Goal: Task Accomplishment & Management: Complete application form

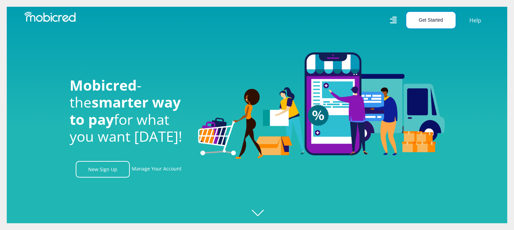
click at [434, 19] on button "Get Started" at bounding box center [430, 20] width 49 height 17
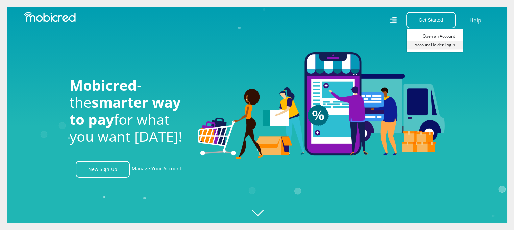
click at [440, 44] on link "Account Holder Login" at bounding box center [435, 45] width 56 height 9
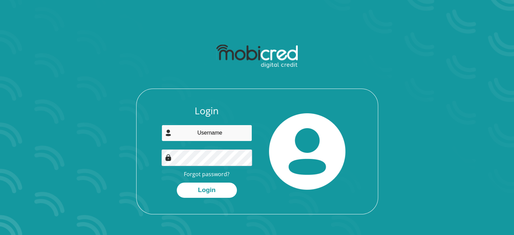
click at [211, 133] on input "email" at bounding box center [207, 133] width 91 height 17
type input "monrico@portfolium.co.za"
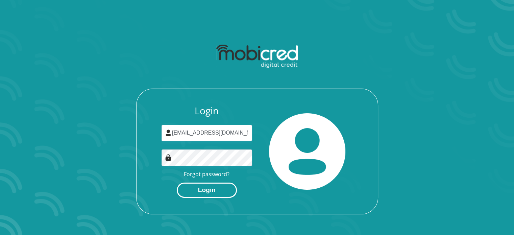
click at [211, 188] on button "Login" at bounding box center [207, 190] width 60 height 15
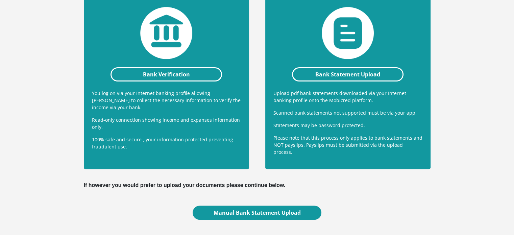
scroll to position [169, 0]
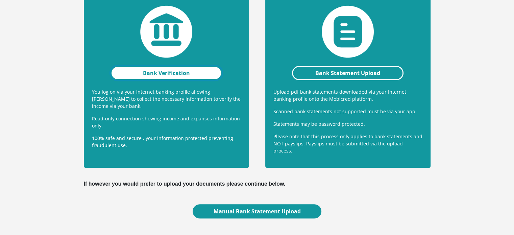
click at [164, 73] on link "Bank Verification" at bounding box center [167, 73] width 112 height 14
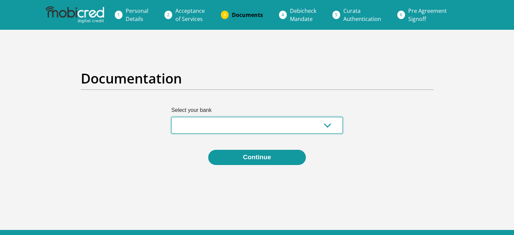
click at [279, 127] on select "Absa Capitec Bank Discovery Bank First National Bank Nedbank Standard Bank Tyme…" at bounding box center [256, 125] width 171 height 17
select select "{"id":"10","title":"Discovery Bank","institution":"Discovery Bank","alias":"dis…"
click at [171, 117] on select "Absa Capitec Bank Discovery Bank First National Bank Nedbank Standard Bank Tyme…" at bounding box center [256, 125] width 171 height 17
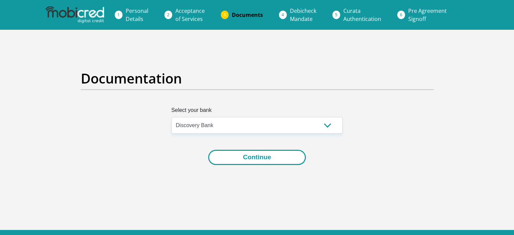
click at [254, 153] on button "Continue" at bounding box center [257, 157] width 98 height 15
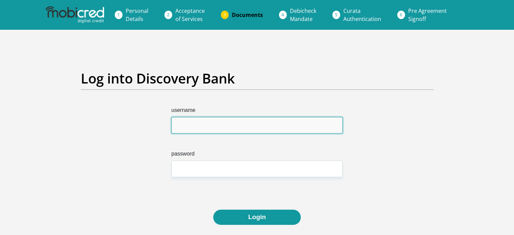
click at [241, 119] on input "username" at bounding box center [256, 125] width 171 height 17
type input "monricoarries"
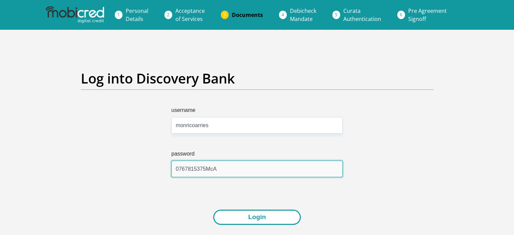
type input "0767815375McA"
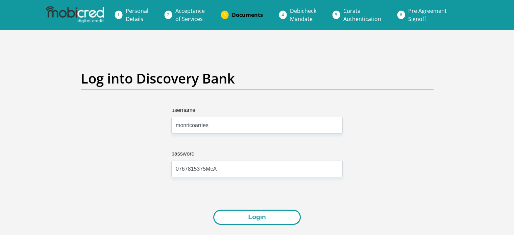
click at [260, 215] on button "Login" at bounding box center [256, 217] width 87 height 15
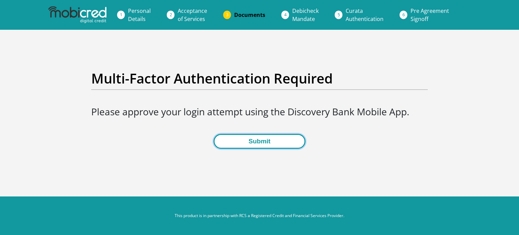
click at [273, 142] on button "Submit" at bounding box center [260, 141] width 92 height 15
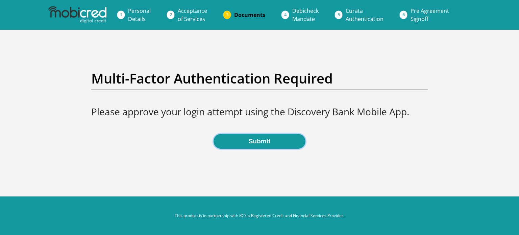
click at [273, 142] on button "Submit" at bounding box center [260, 141] width 92 height 15
